Goal: Transaction & Acquisition: Book appointment/travel/reservation

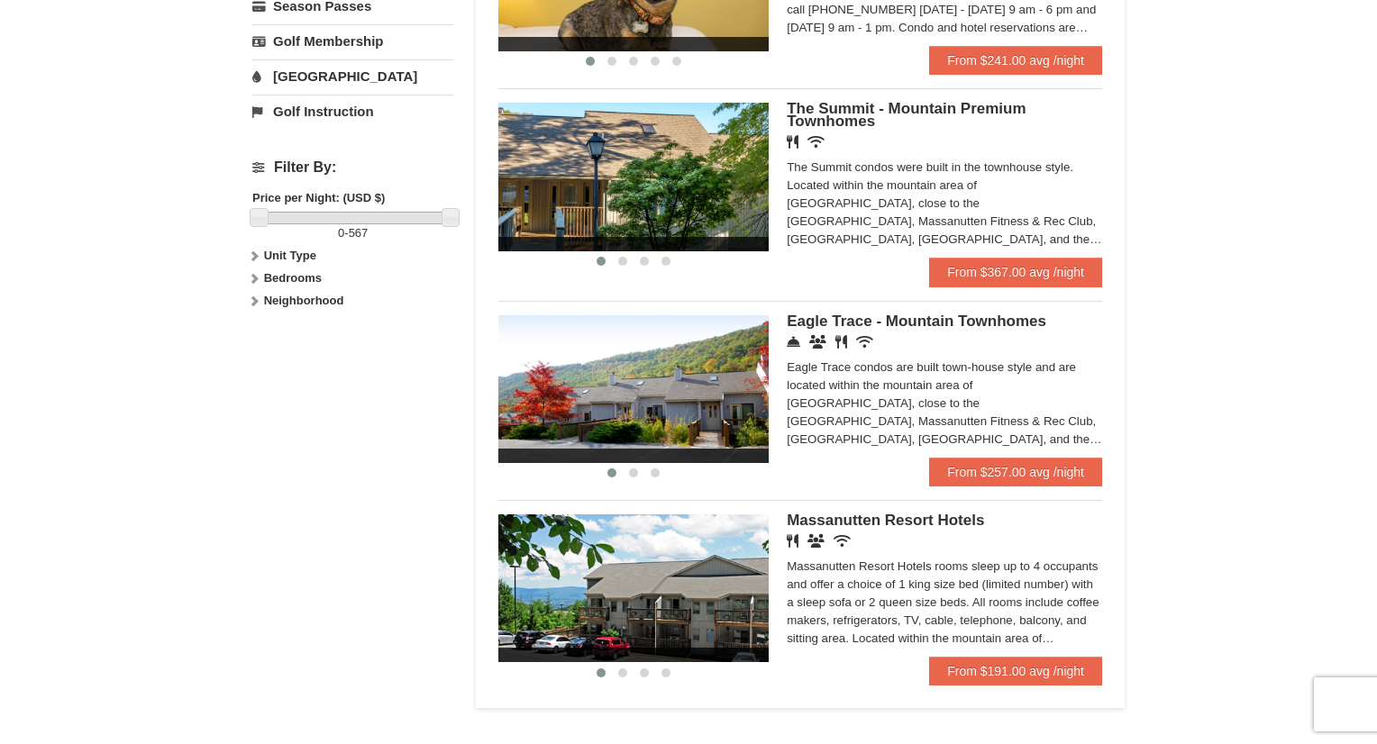
scroll to position [901, 0]
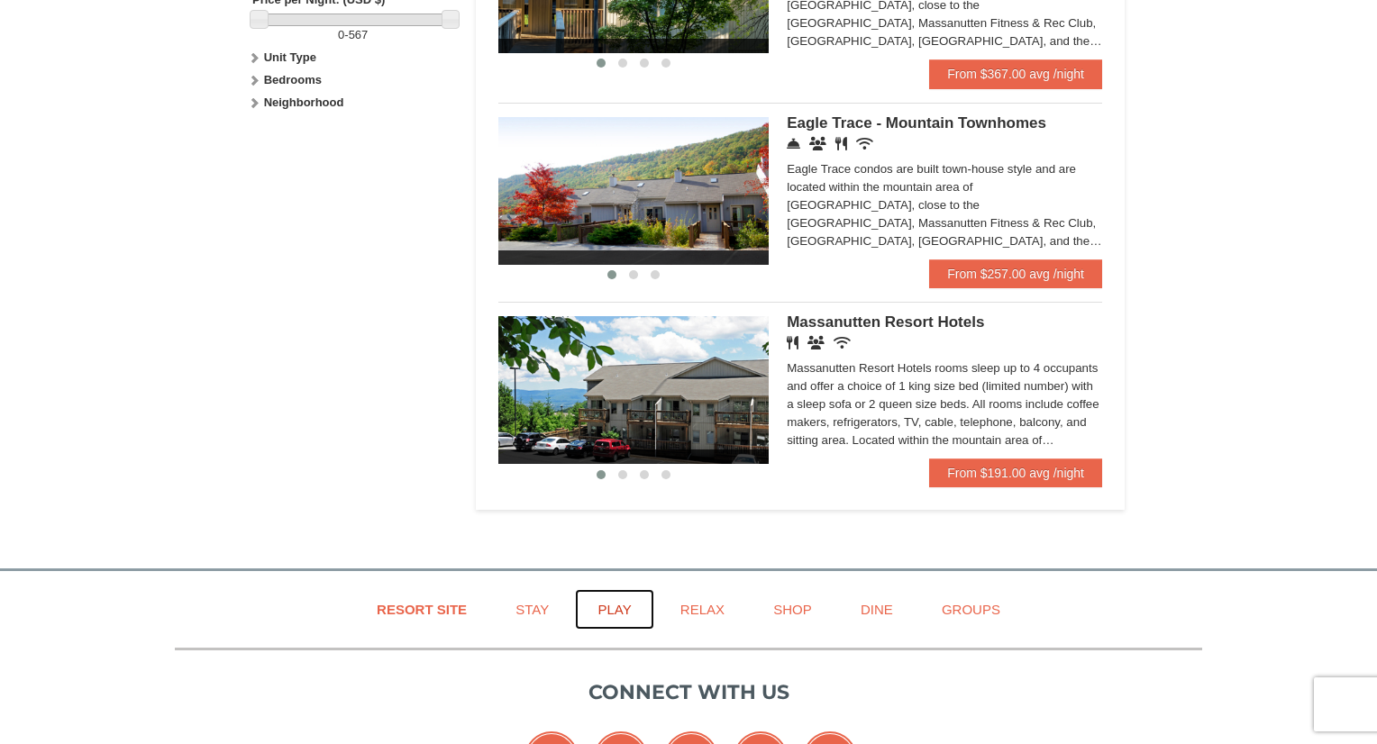
click at [614, 610] on link "Play" at bounding box center [614, 609] width 78 height 41
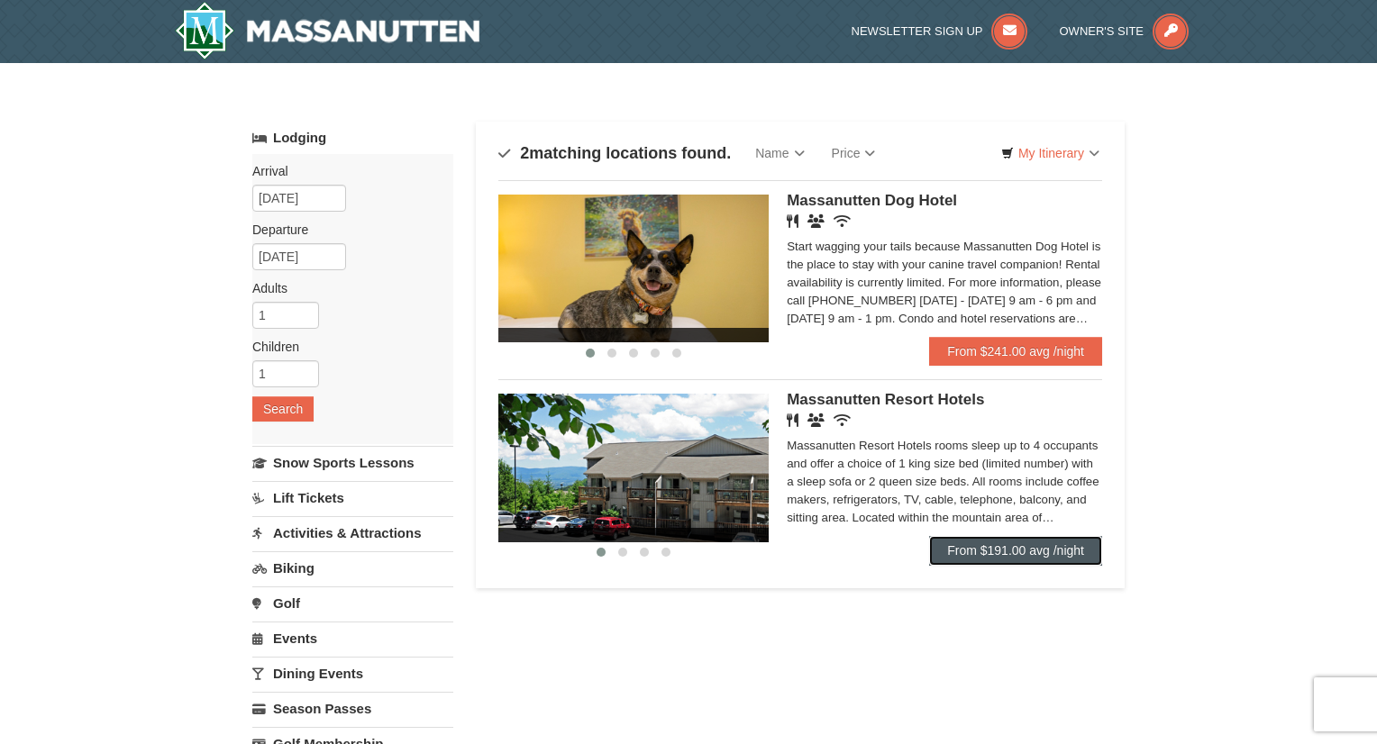
click at [1008, 552] on link "From $191.00 avg /night" at bounding box center [1015, 550] width 173 height 29
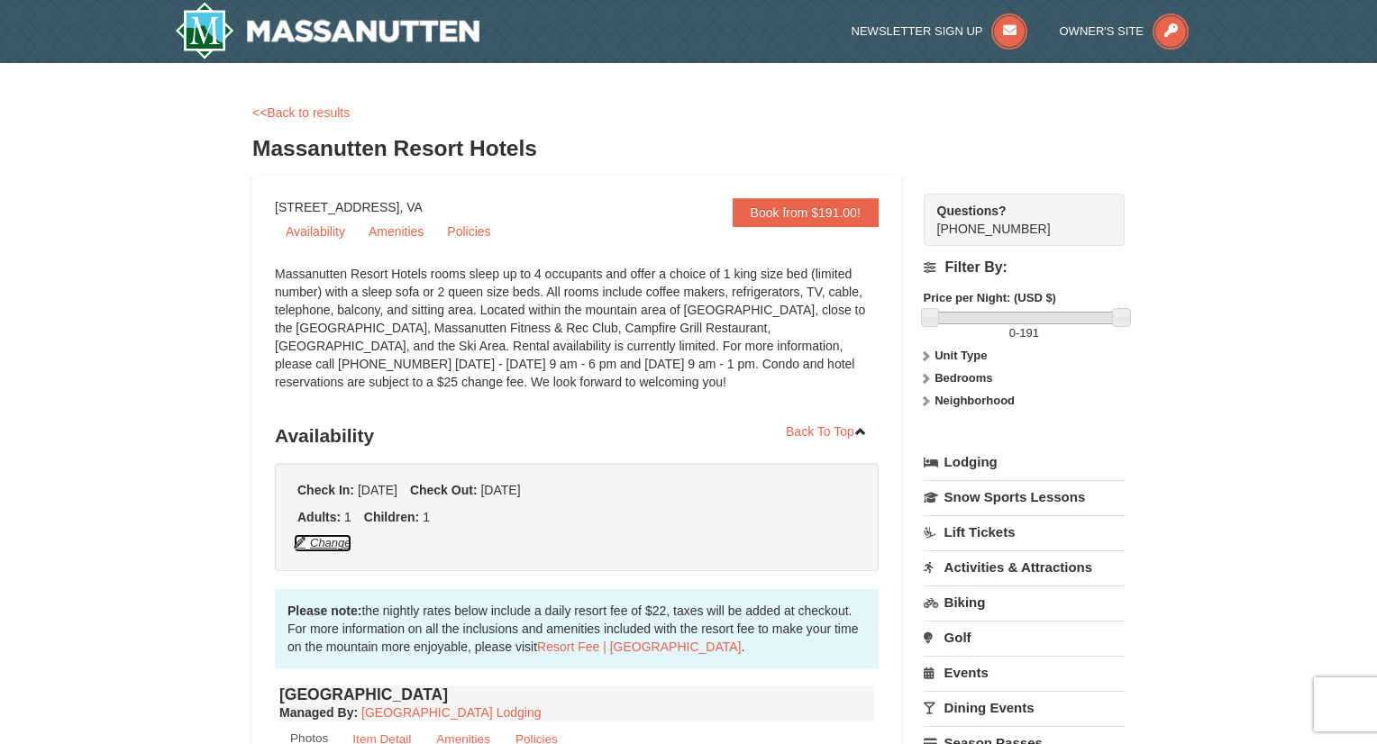
click at [318, 548] on button "Change" at bounding box center [322, 544] width 59 height 20
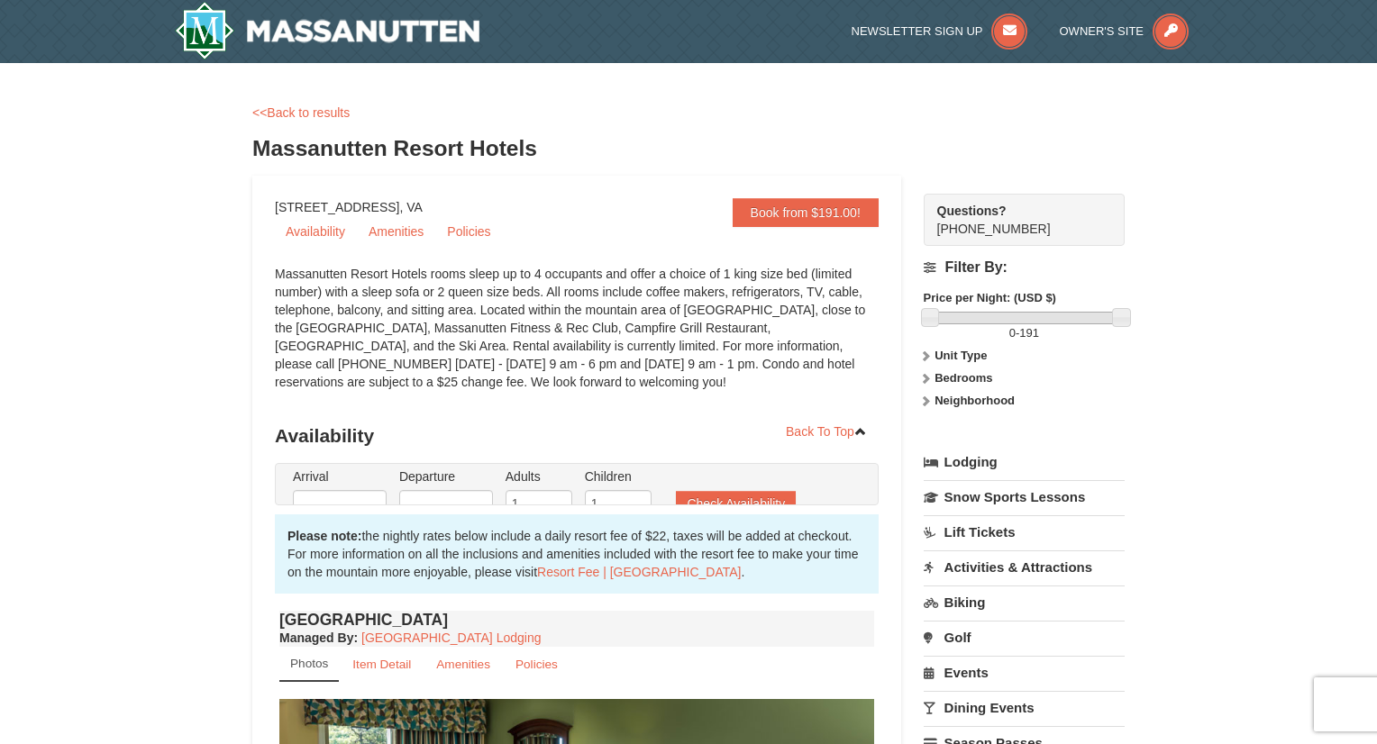
type input "12/28/2025"
type input "12/29/2025"
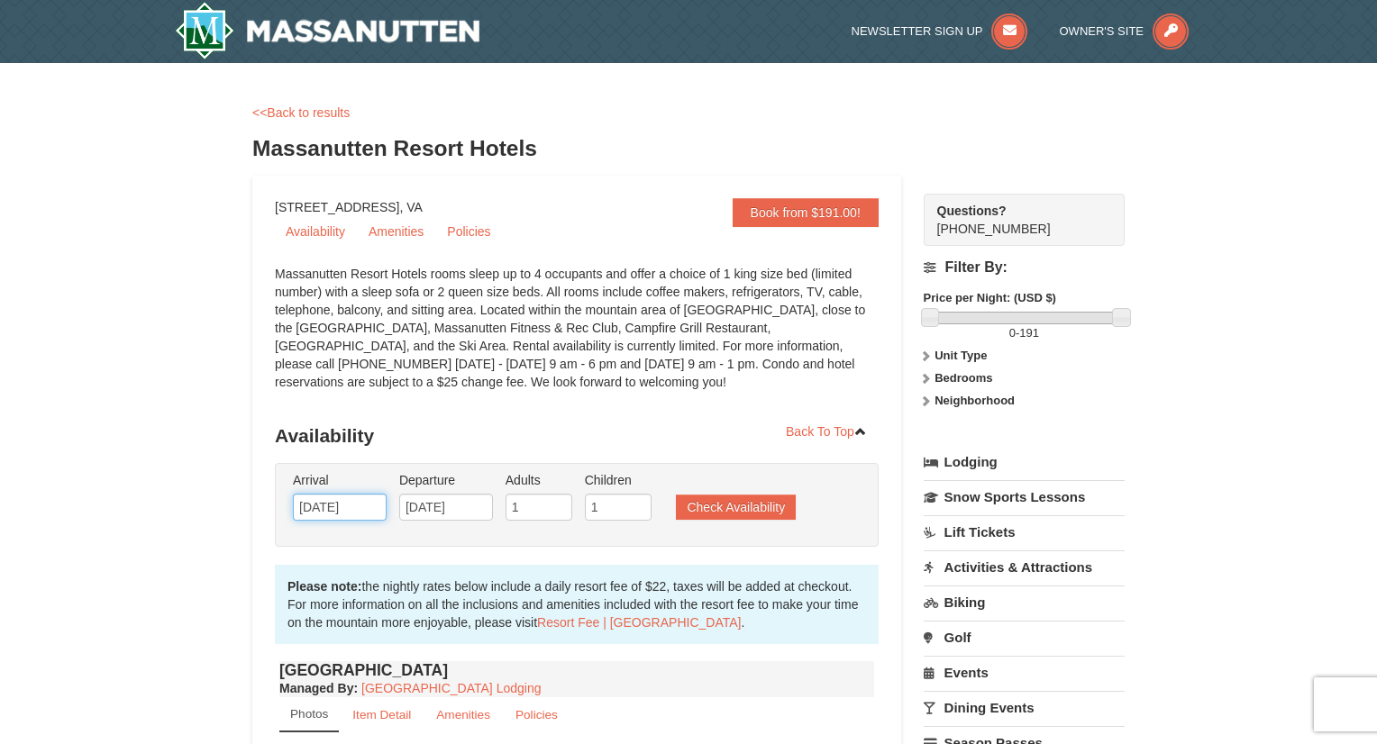
click at [320, 499] on input "12/28/2025" at bounding box center [340, 507] width 94 height 27
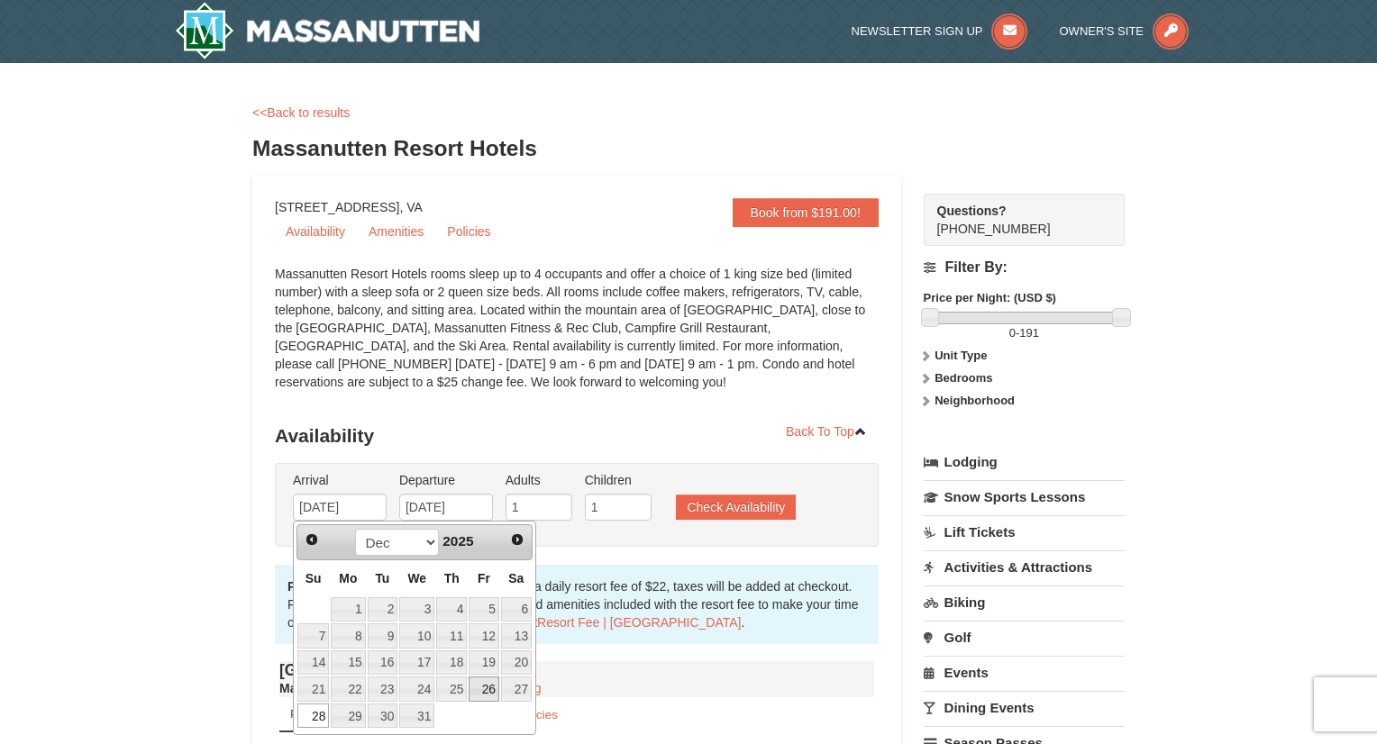
click at [489, 685] on link "26" at bounding box center [484, 689] width 31 height 25
type input "12/26/2025"
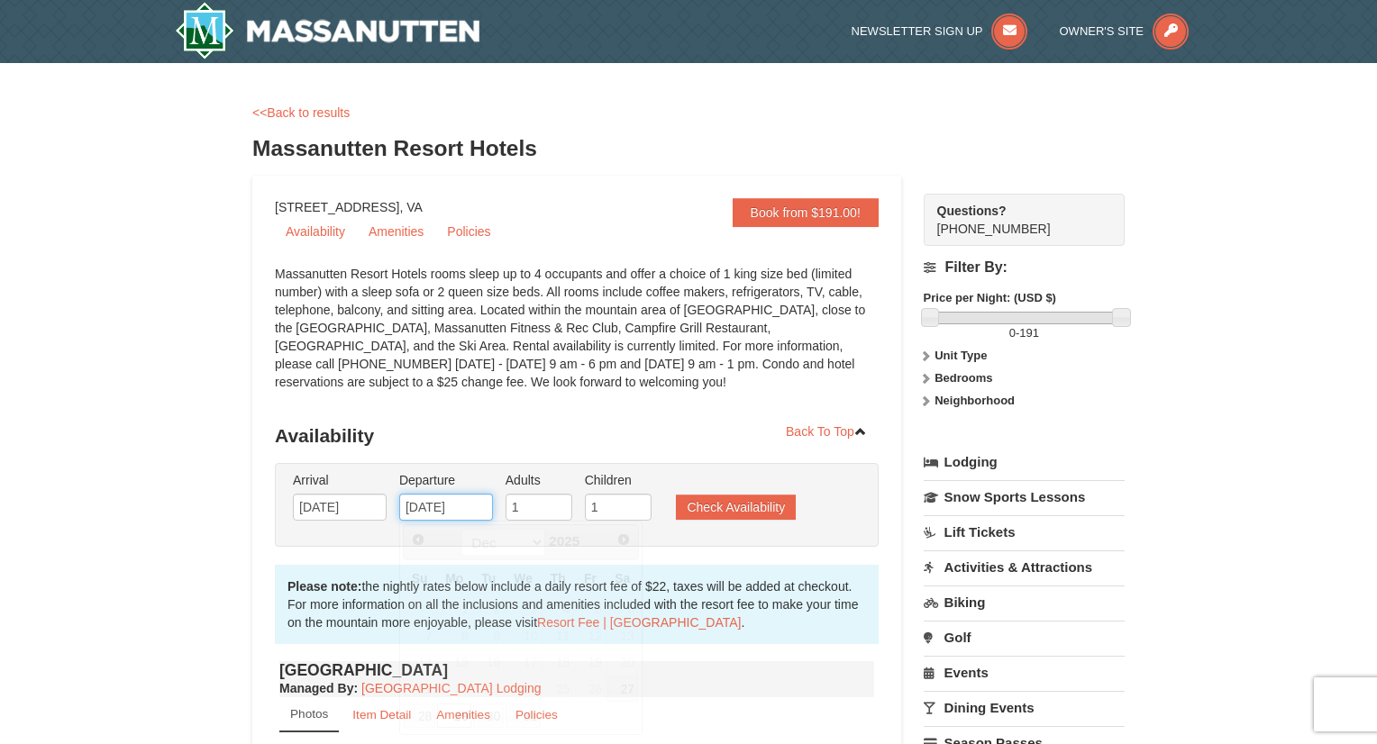
click at [433, 505] on input "12/29/2025" at bounding box center [446, 507] width 94 height 27
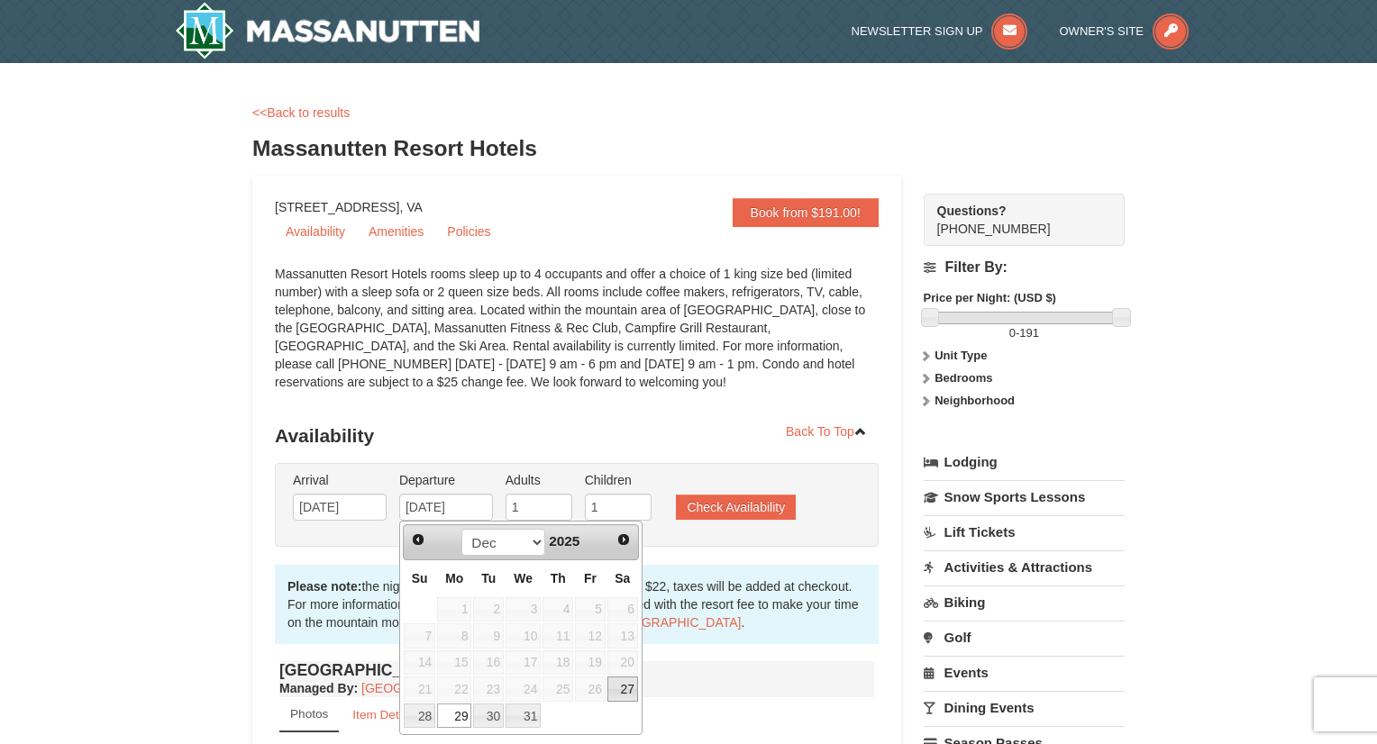
click at [629, 687] on link "27" at bounding box center [622, 689] width 31 height 25
type input "12/27/2025"
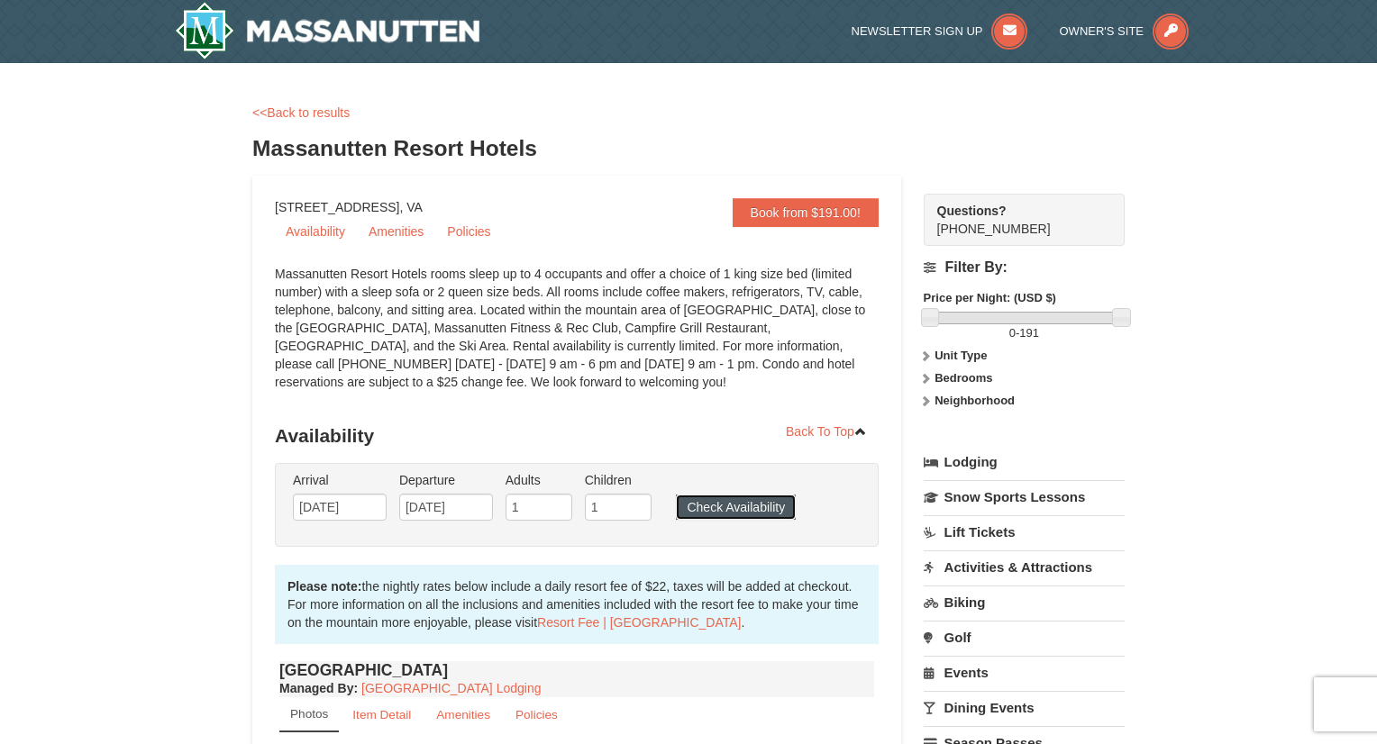
click at [744, 506] on button "Check Availability" at bounding box center [736, 507] width 120 height 25
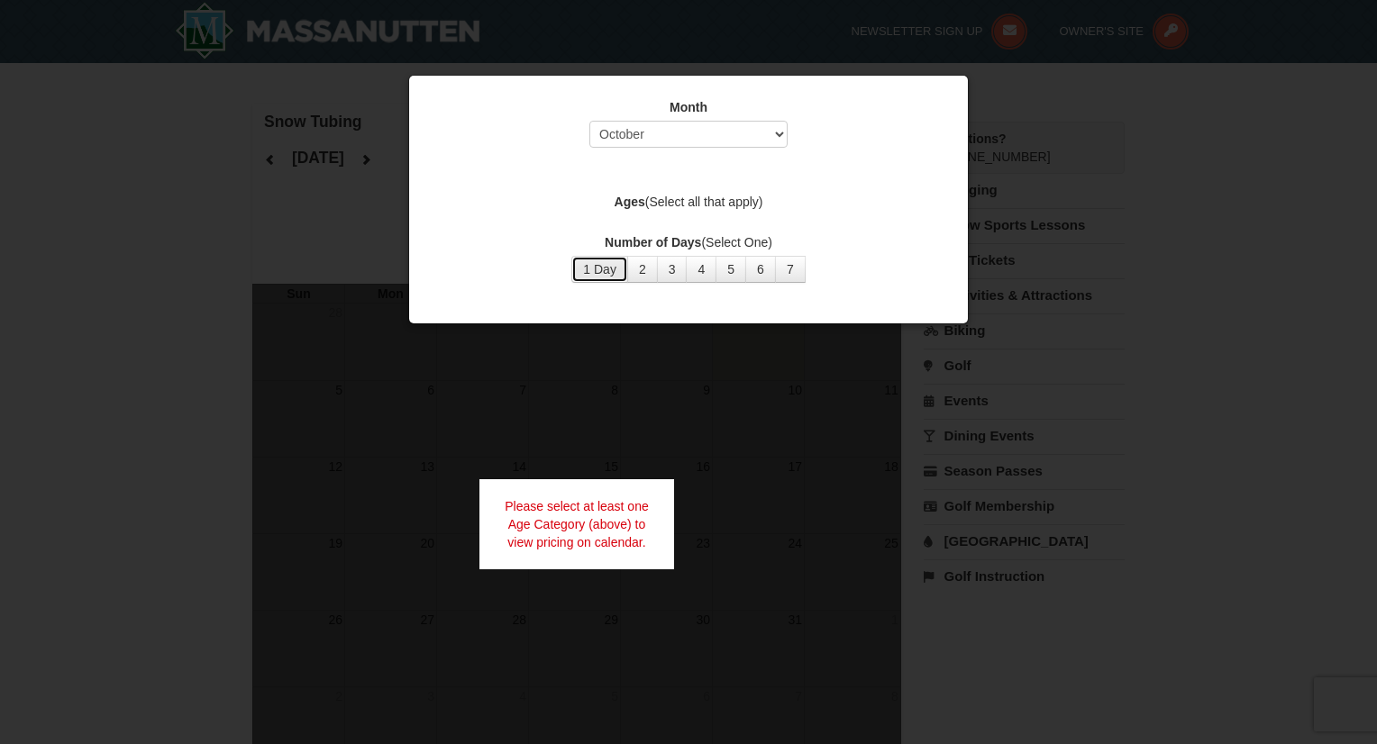
click at [594, 270] on button "1 Day" at bounding box center [599, 269] width 57 height 27
click at [665, 137] on select "Select October November December January February March April May June July Aug…" at bounding box center [688, 134] width 198 height 27
select select "12"
click at [589, 121] on select "Select October November December January February March April May June July Aug…" at bounding box center [688, 134] width 198 height 27
click at [597, 269] on button "1 Day" at bounding box center [599, 269] width 57 height 27
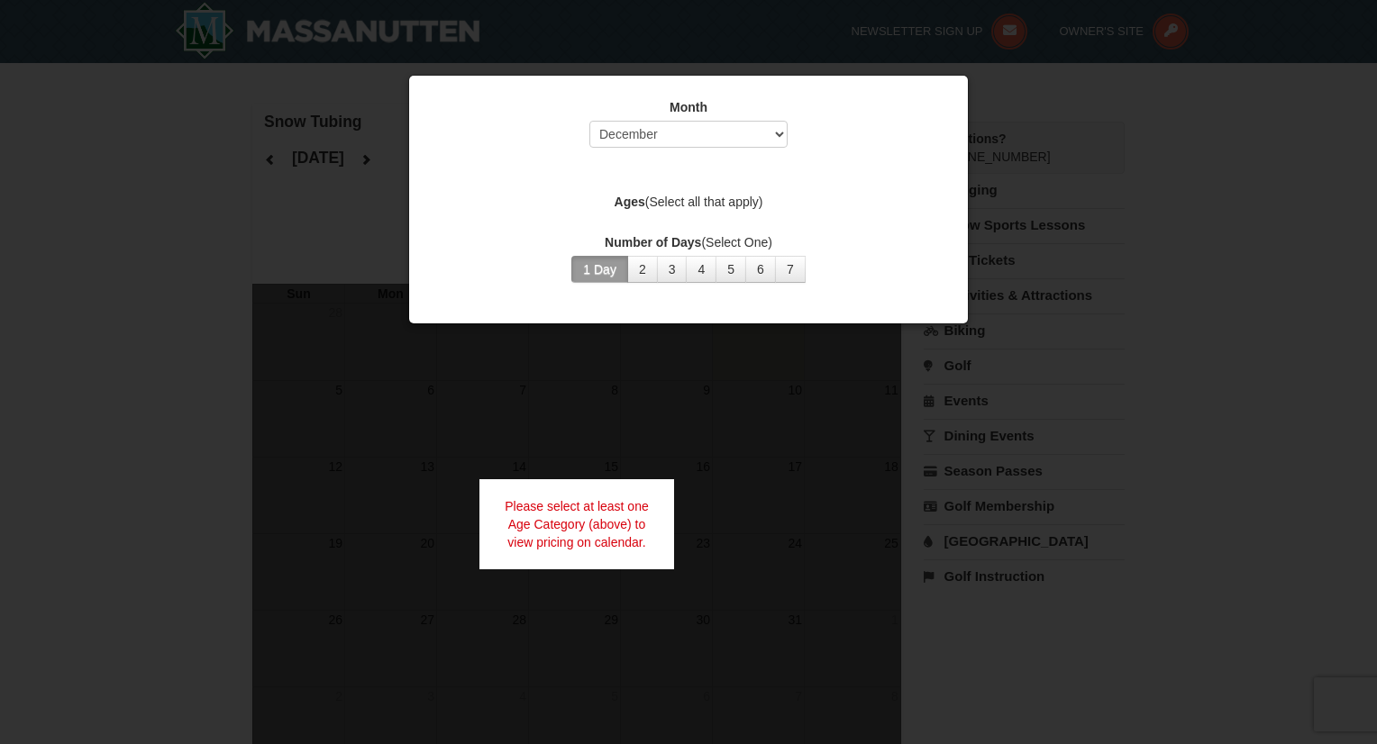
click at [735, 497] on div at bounding box center [688, 372] width 1377 height 744
click at [712, 193] on label "Ages (Select all that apply)" at bounding box center [689, 202] width 514 height 18
click at [714, 204] on label "Ages (Select all that apply)" at bounding box center [689, 202] width 514 height 18
click at [247, 414] on div at bounding box center [688, 372] width 1377 height 744
